Goal: Navigation & Orientation: Find specific page/section

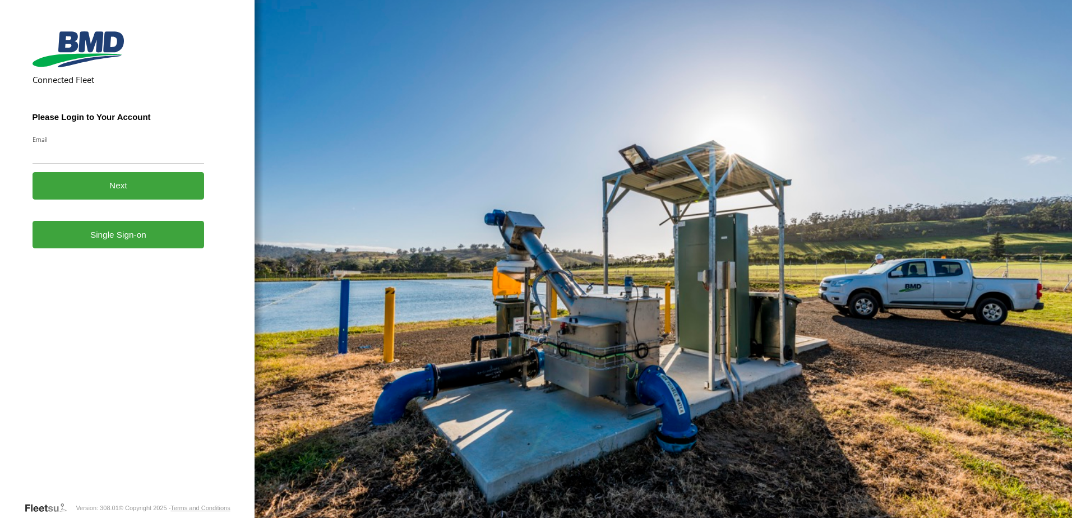
click at [111, 144] on input "Email" at bounding box center [119, 153] width 172 height 20
type input "**********"
click at [117, 191] on button "Next" at bounding box center [119, 185] width 172 height 27
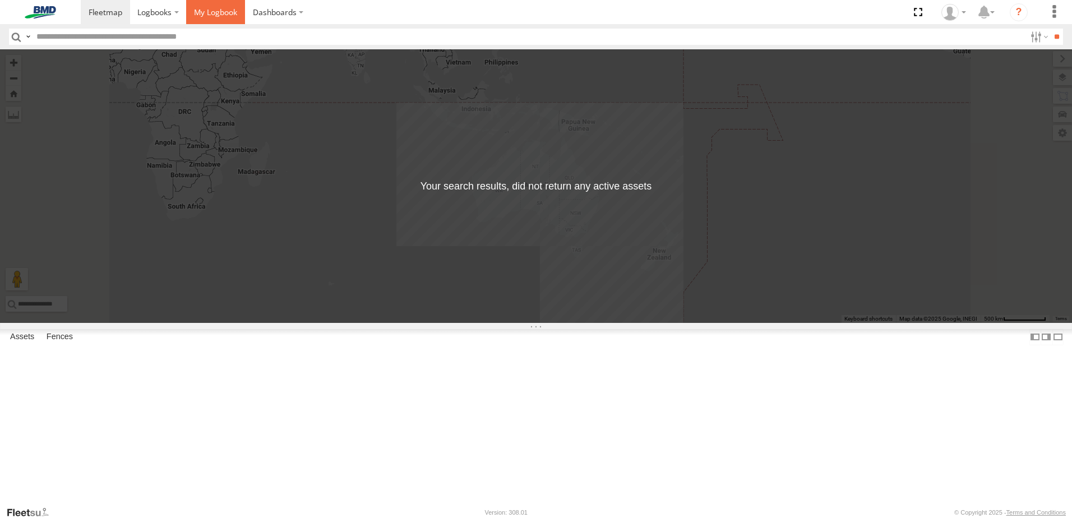
click at [206, 10] on span at bounding box center [215, 12] width 43 height 11
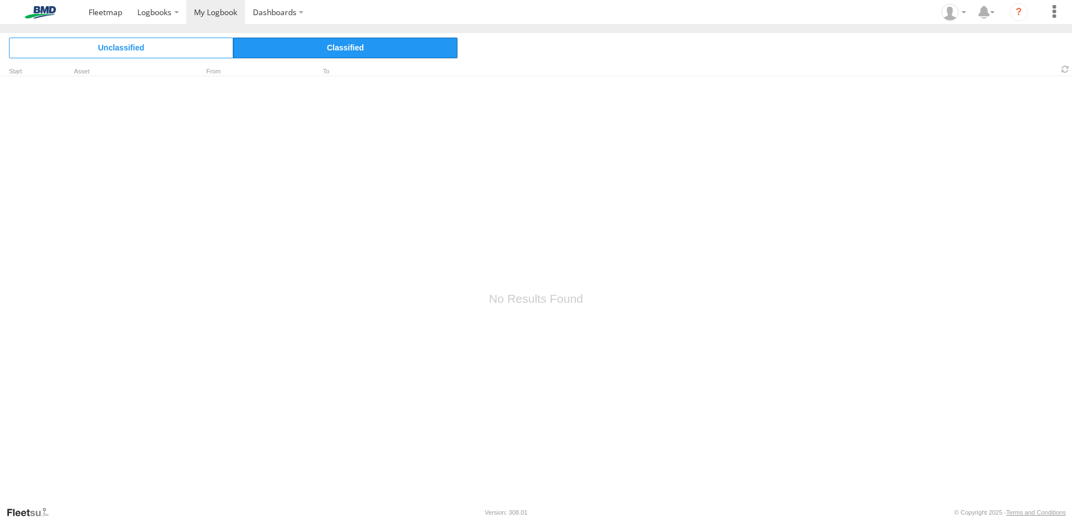
click at [370, 50] on span "Classified" at bounding box center [345, 48] width 224 height 20
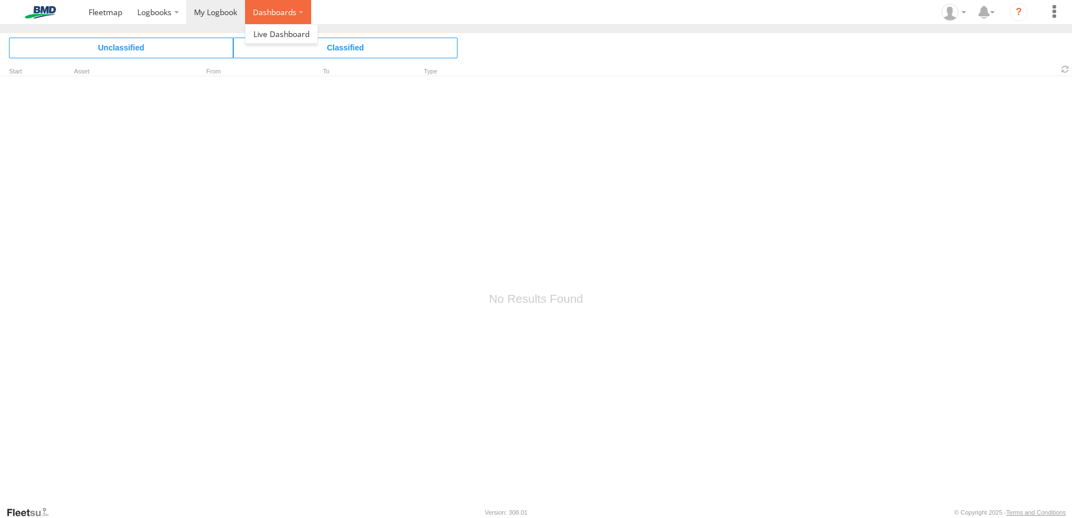
click at [272, 16] on label "Dashboards" at bounding box center [278, 12] width 66 height 24
click at [269, 40] on link at bounding box center [281, 34] width 72 height 18
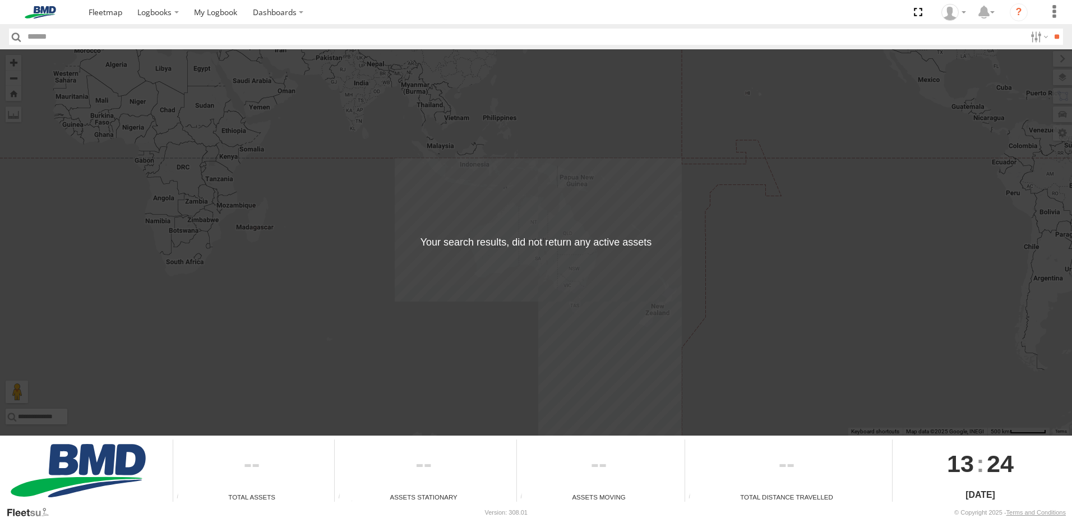
drag, startPoint x: 597, startPoint y: 242, endPoint x: 335, endPoint y: 229, distance: 262.6
click at [587, 244] on div "← Move left → Move right ↑ Move up ↓ Move down + Zoom in - Zoom out Home Jump l…" at bounding box center [536, 242] width 1072 height 386
click at [334, 228] on div "← Move left → Move right ↑ Move up ↓ Move down + Zoom in - Zoom out Home Jump l…" at bounding box center [536, 242] width 1072 height 386
click at [183, 31] on input "text" at bounding box center [525, 37] width 1002 height 16
click at [96, 18] on link at bounding box center [105, 12] width 49 height 24
